Goal: Information Seeking & Learning: Learn about a topic

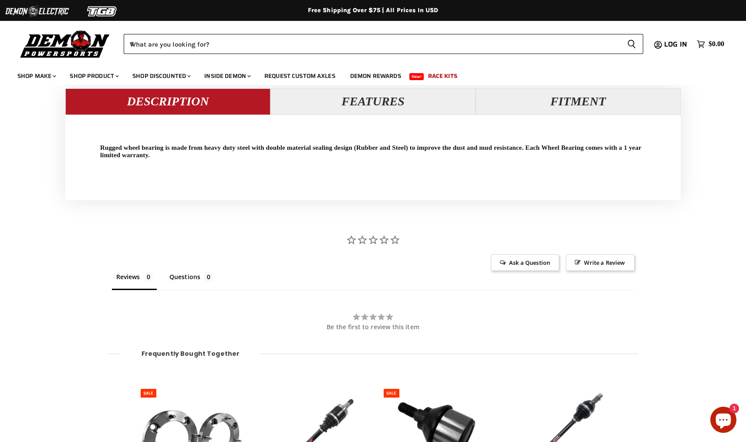
scroll to position [827, 0]
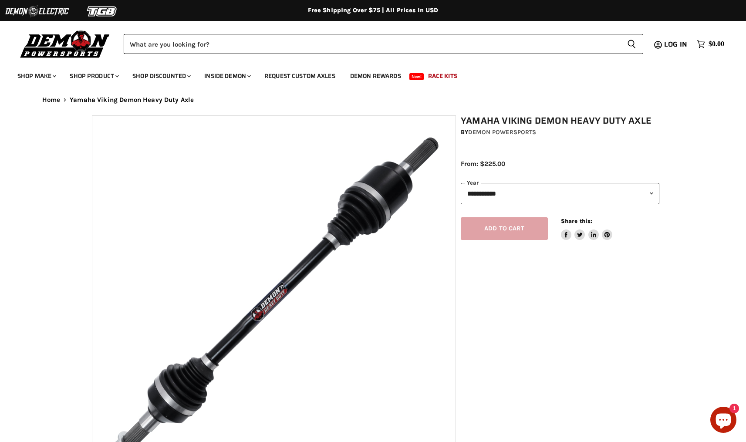
select select "******"
